Goal: Task Accomplishment & Management: Use online tool/utility

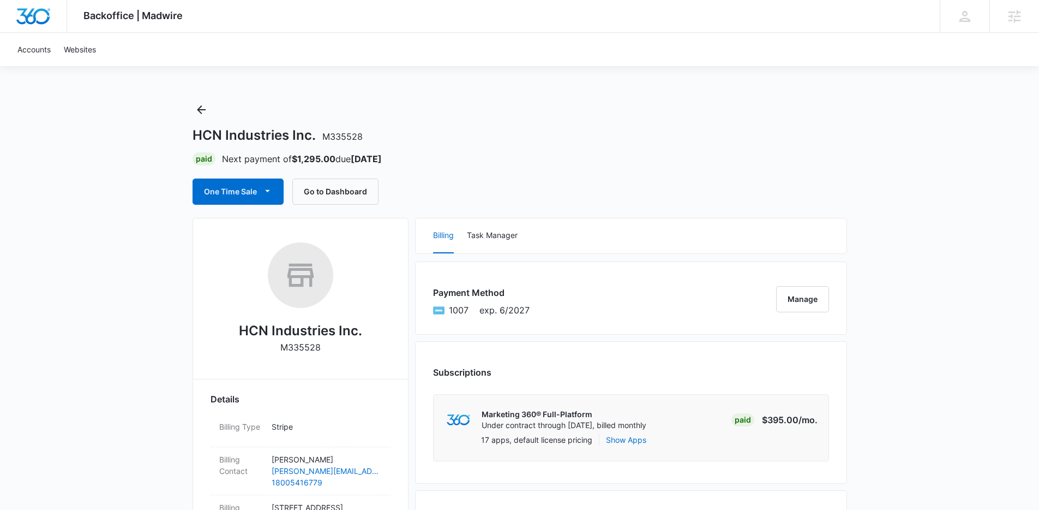
scroll to position [0, 445]
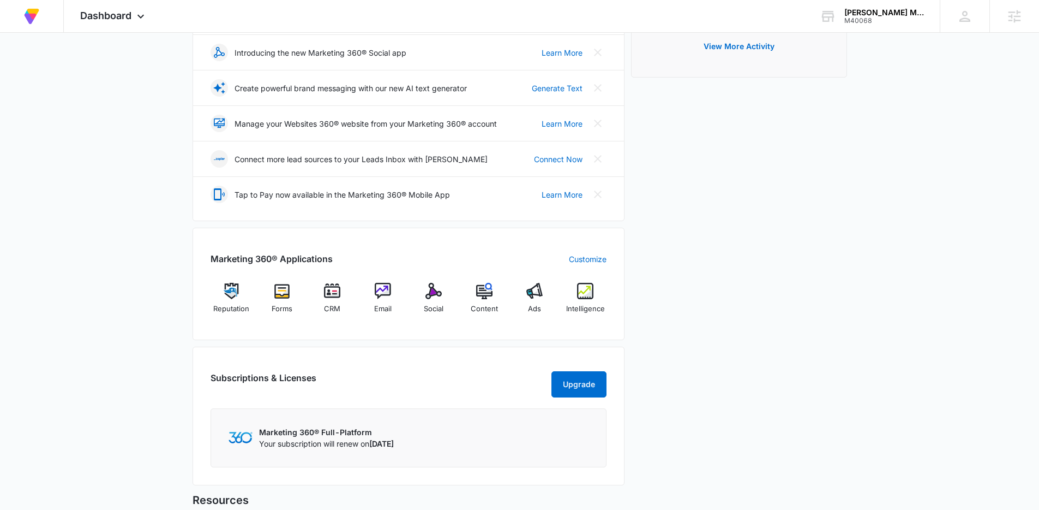
scroll to position [198, 0]
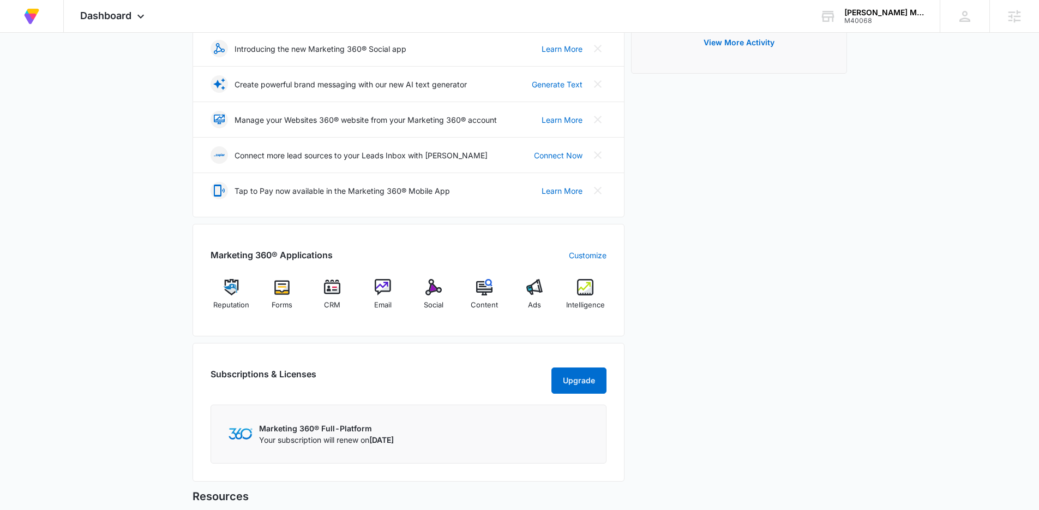
click at [754, 275] on div "Recent Activity All Activities Loading View More Activity" at bounding box center [739, 216] width 216 height 542
drag, startPoint x: 719, startPoint y: 295, endPoint x: 708, endPoint y: 296, distance: 11.0
click at [719, 295] on div "Recent Activity All Activities No activity in last 3 days View More Activity" at bounding box center [739, 216] width 216 height 542
click at [385, 309] on span "Email" at bounding box center [382, 305] width 17 height 11
